Goal: Navigation & Orientation: Find specific page/section

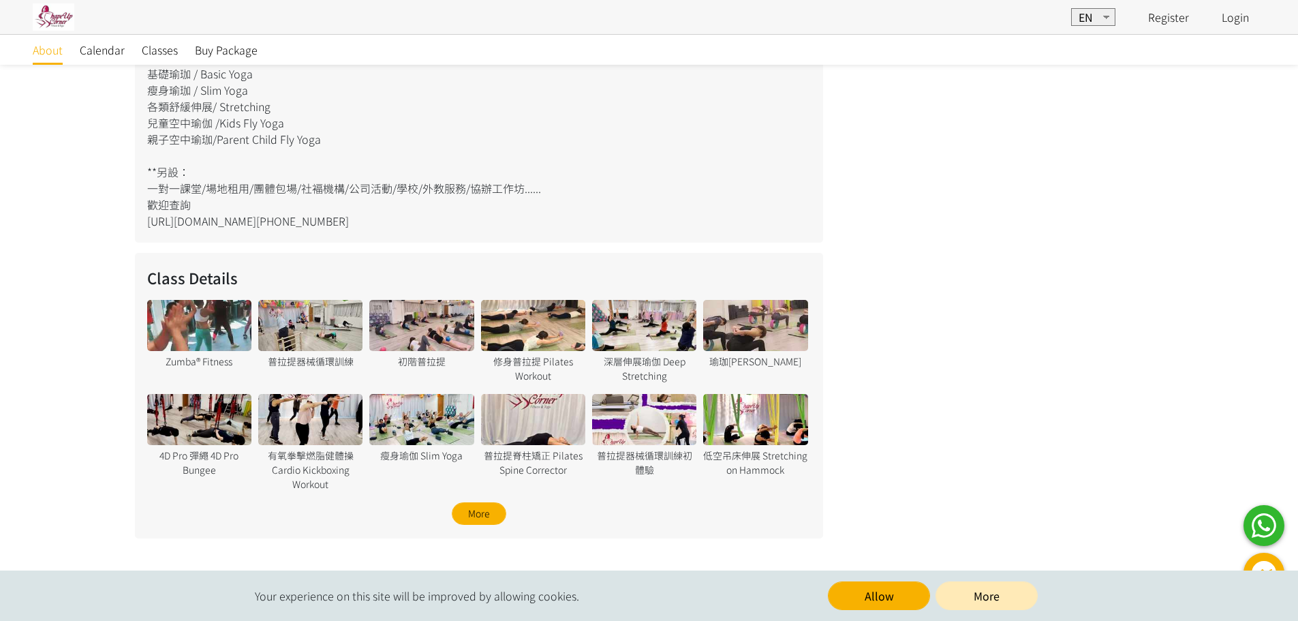
scroll to position [750, 0]
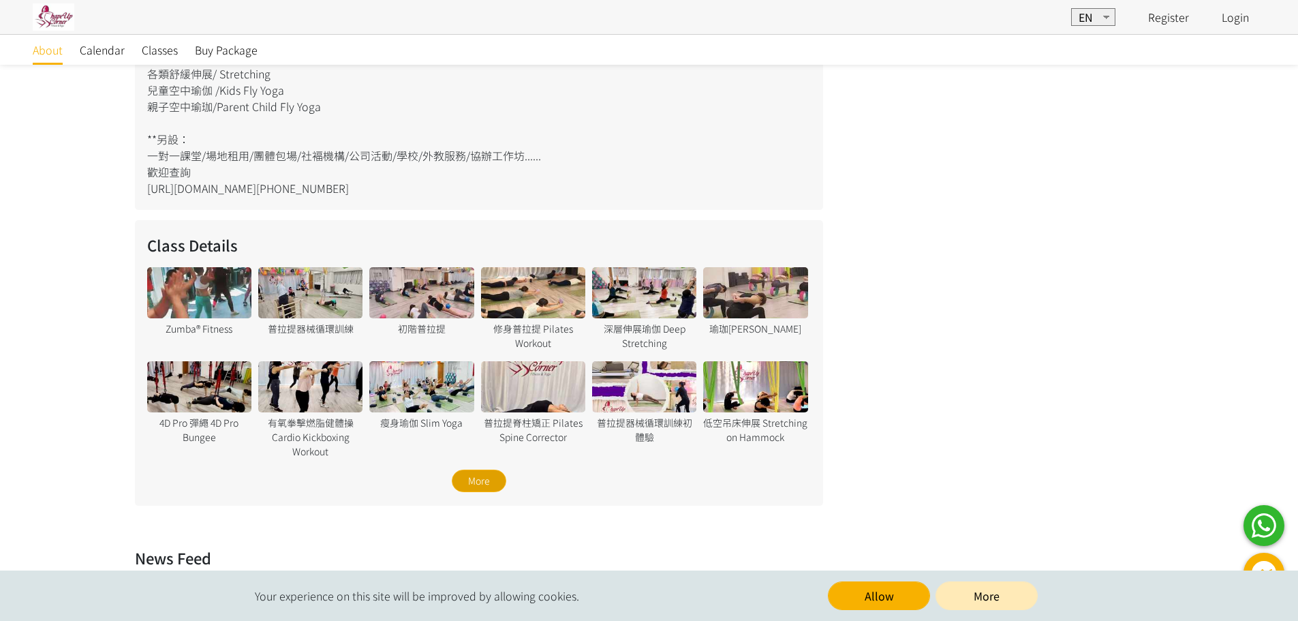
click at [476, 484] on div "More" at bounding box center [479, 481] width 55 height 22
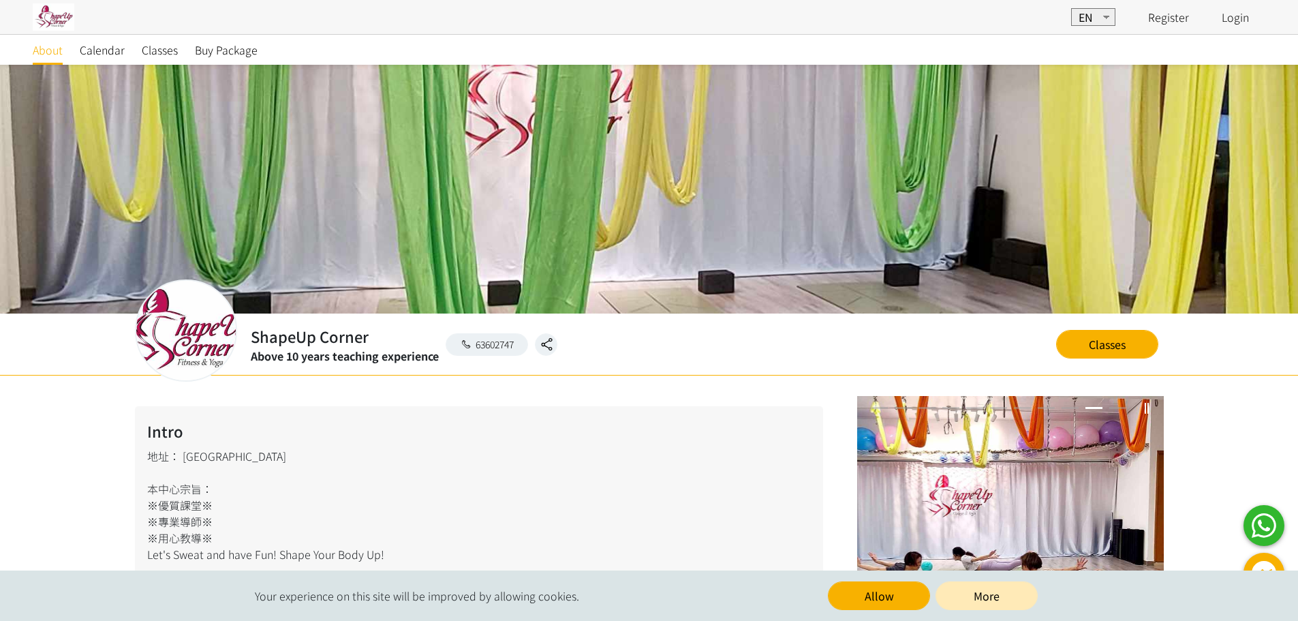
scroll to position [0, 0]
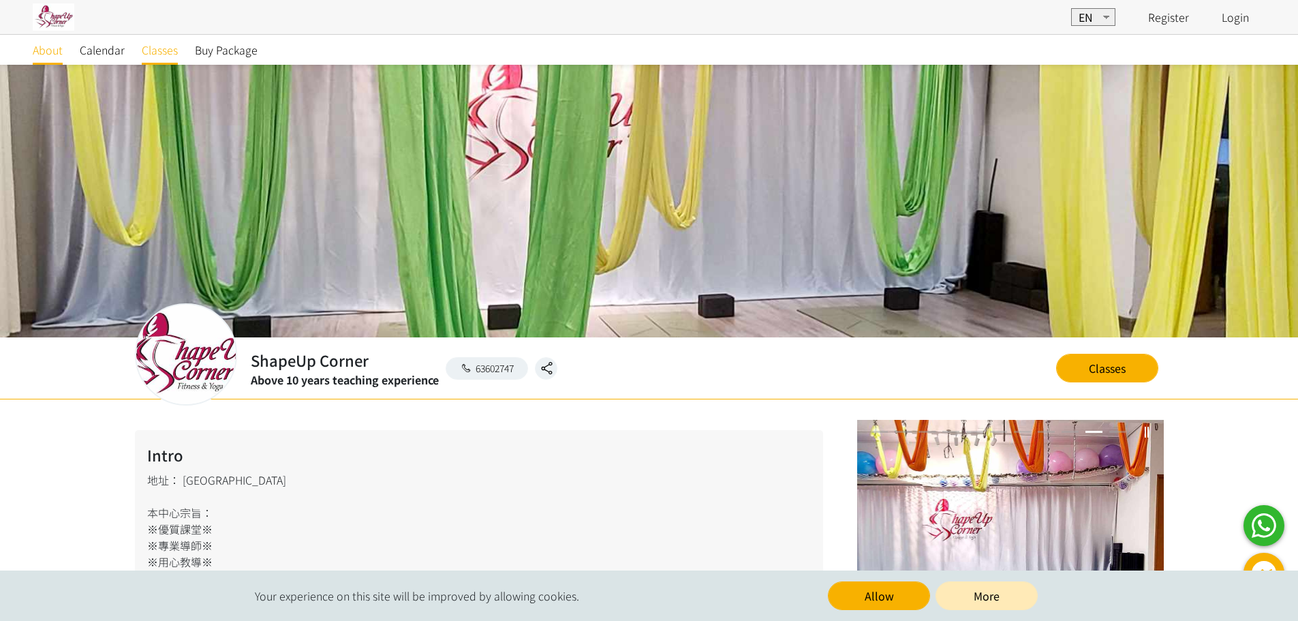
click at [168, 52] on span "Classes" at bounding box center [160, 50] width 36 height 16
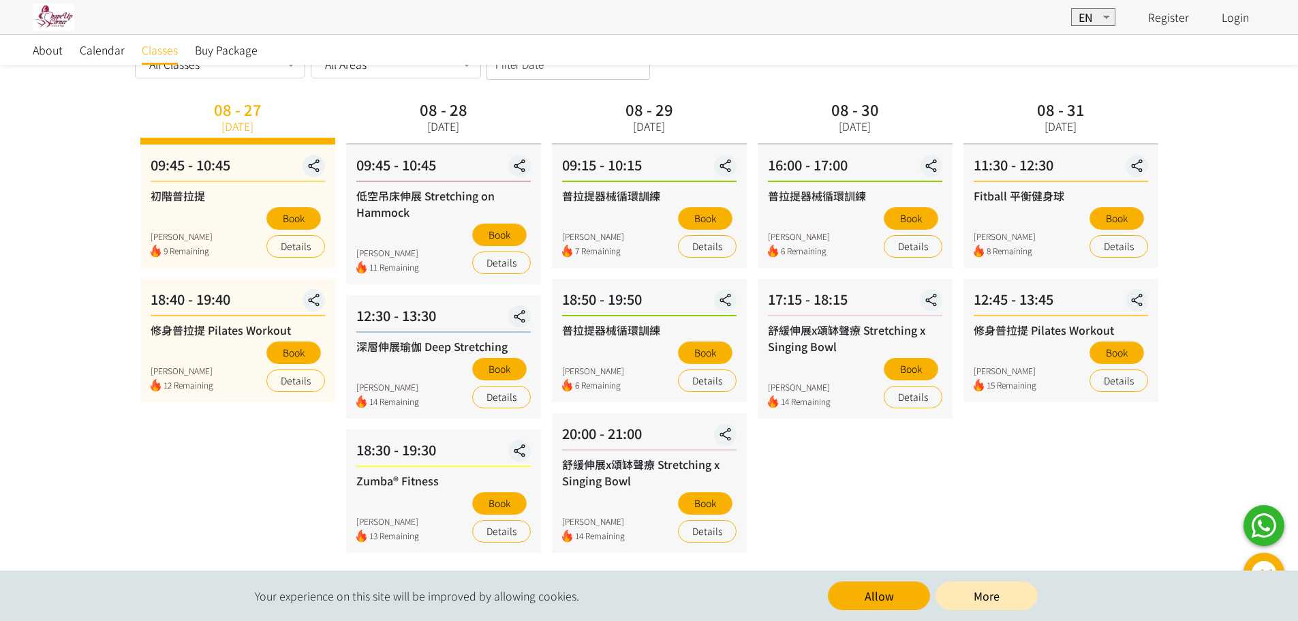
scroll to position [77, 0]
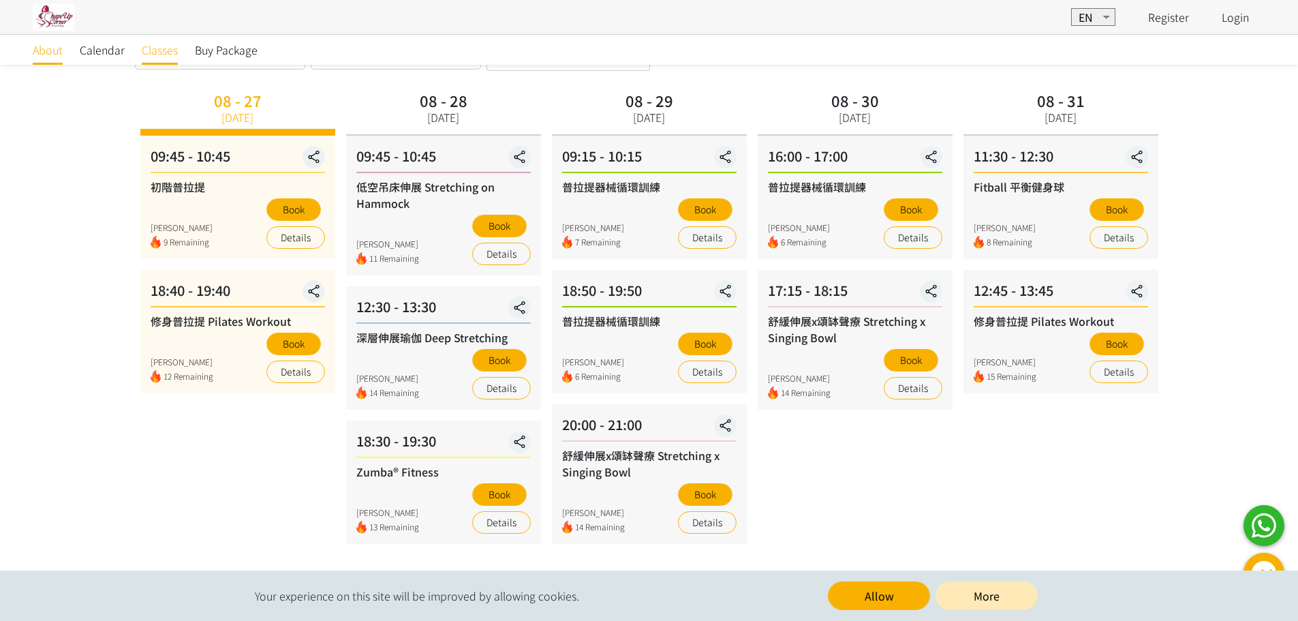
click at [49, 51] on span "About" at bounding box center [48, 50] width 30 height 16
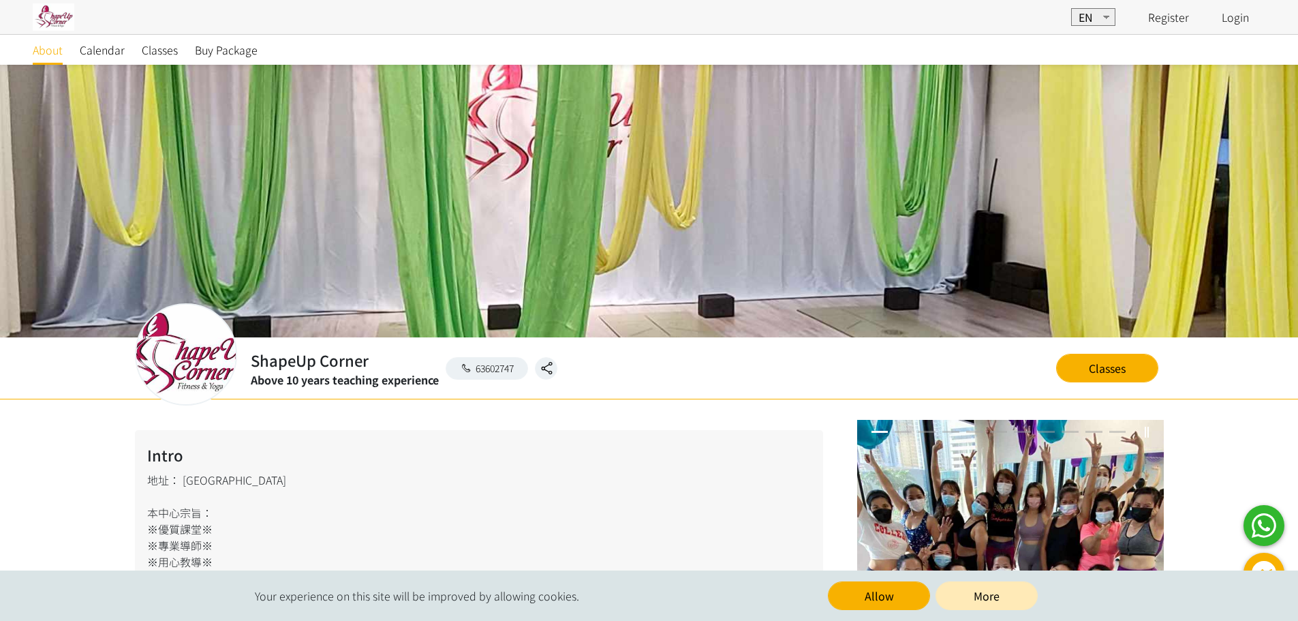
scroll to position [787, 0]
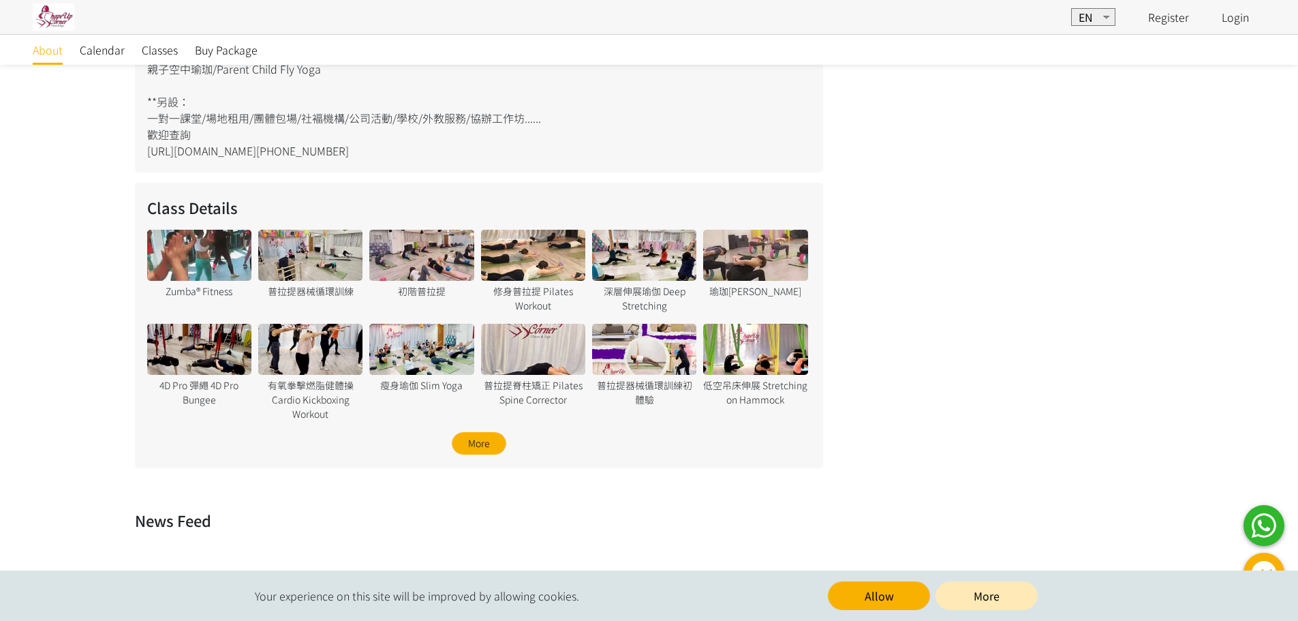
click at [309, 258] on div at bounding box center [310, 255] width 104 height 51
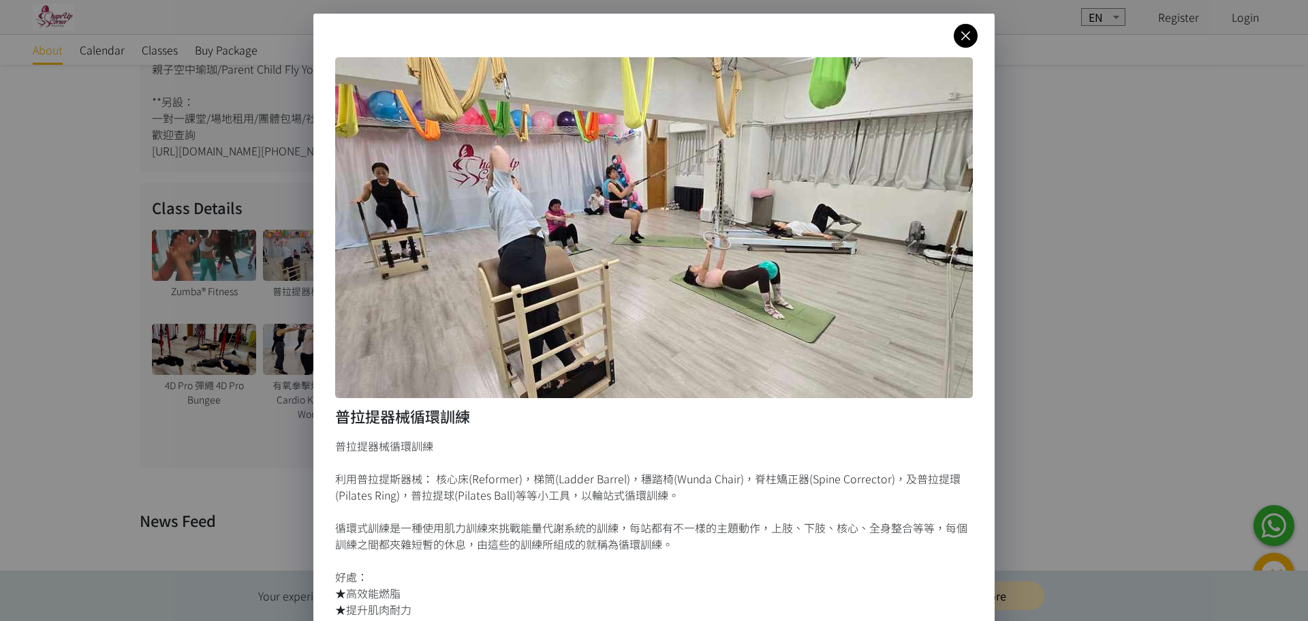
click at [959, 39] on icon at bounding box center [966, 35] width 24 height 17
